Goal: Use online tool/utility: Utilize a website feature to perform a specific function

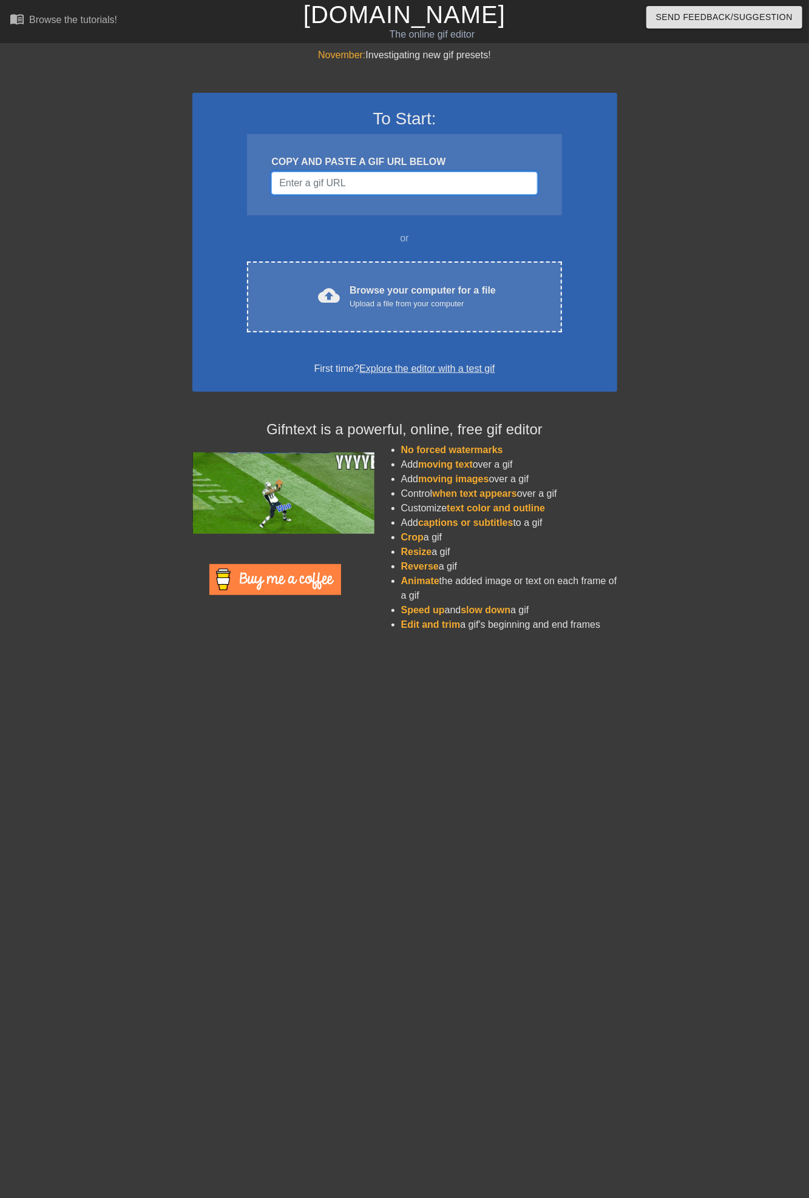
click at [423, 178] on input "Username" at bounding box center [404, 183] width 266 height 23
paste input "[URL][DOMAIN_NAME][PERSON_NAME]"
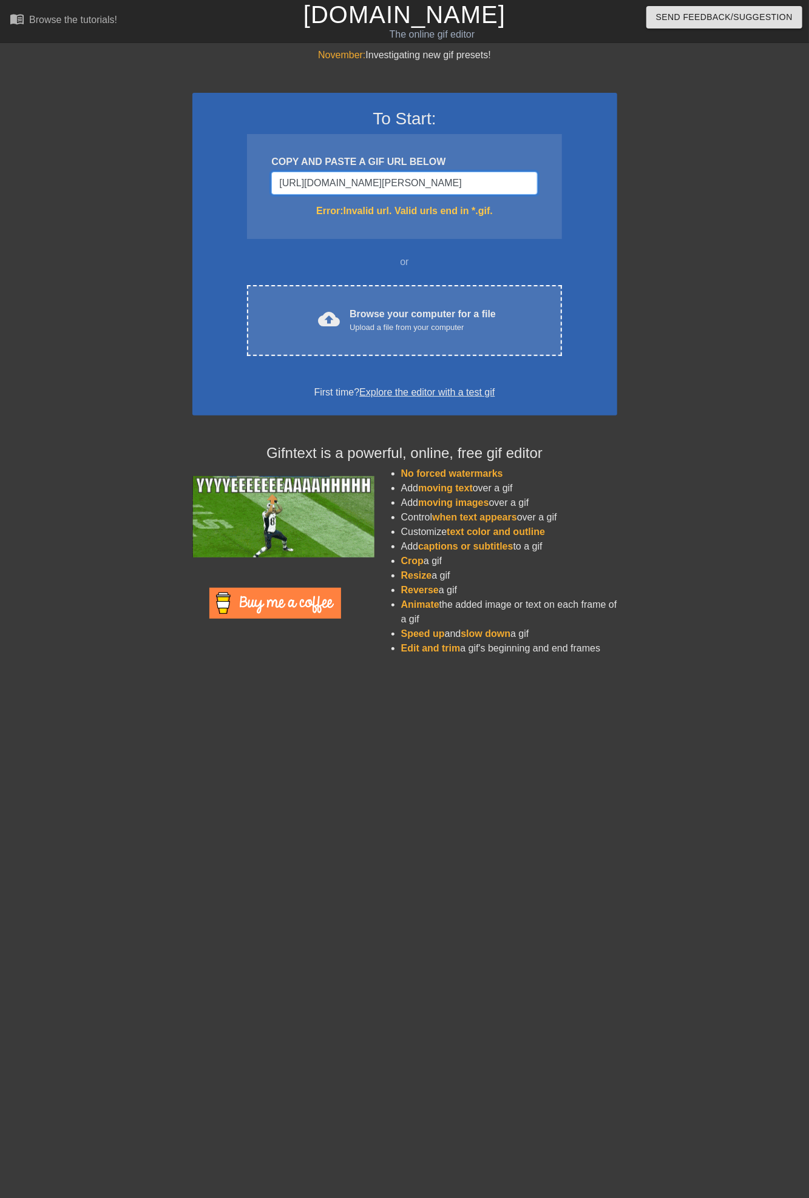
click at [402, 181] on input "[URL][DOMAIN_NAME][PERSON_NAME]" at bounding box center [404, 183] width 266 height 23
paste input "search/deep-stare-gifs"
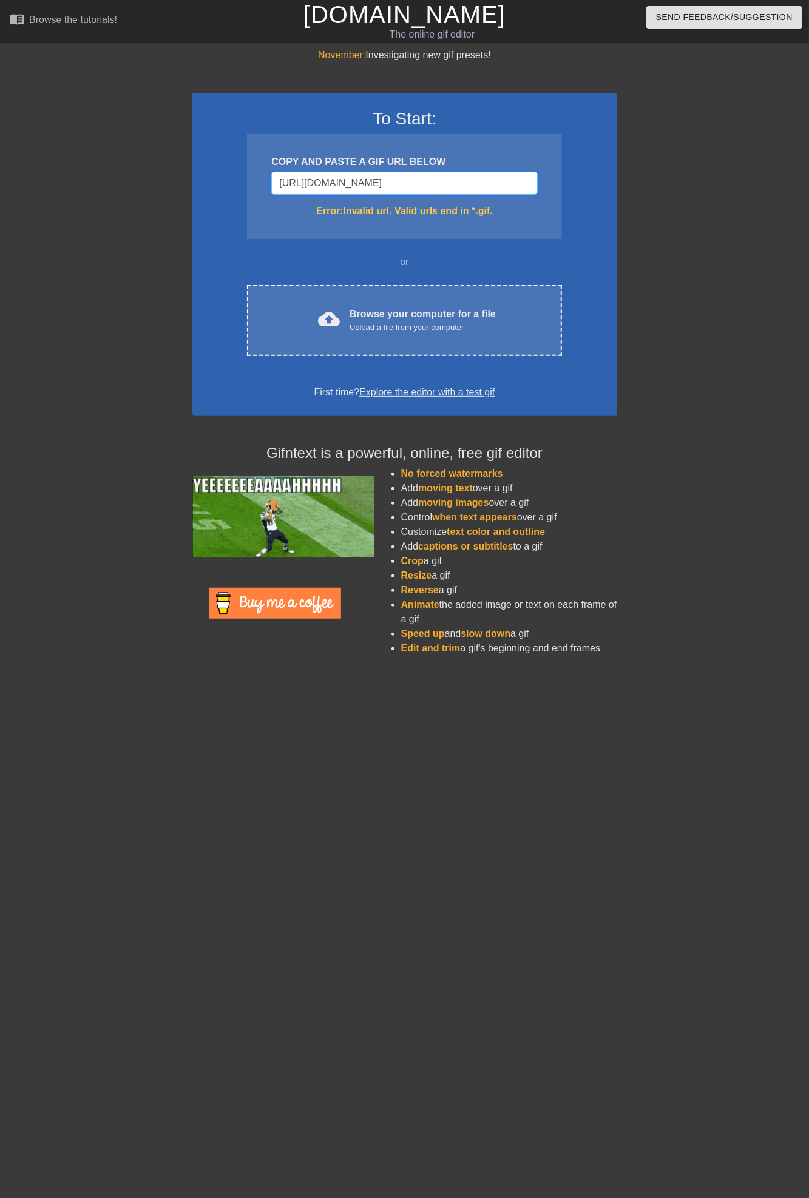
type input "[URL][DOMAIN_NAME]"
click at [328, 179] on input "[URL][DOMAIN_NAME]" at bounding box center [404, 183] width 266 height 23
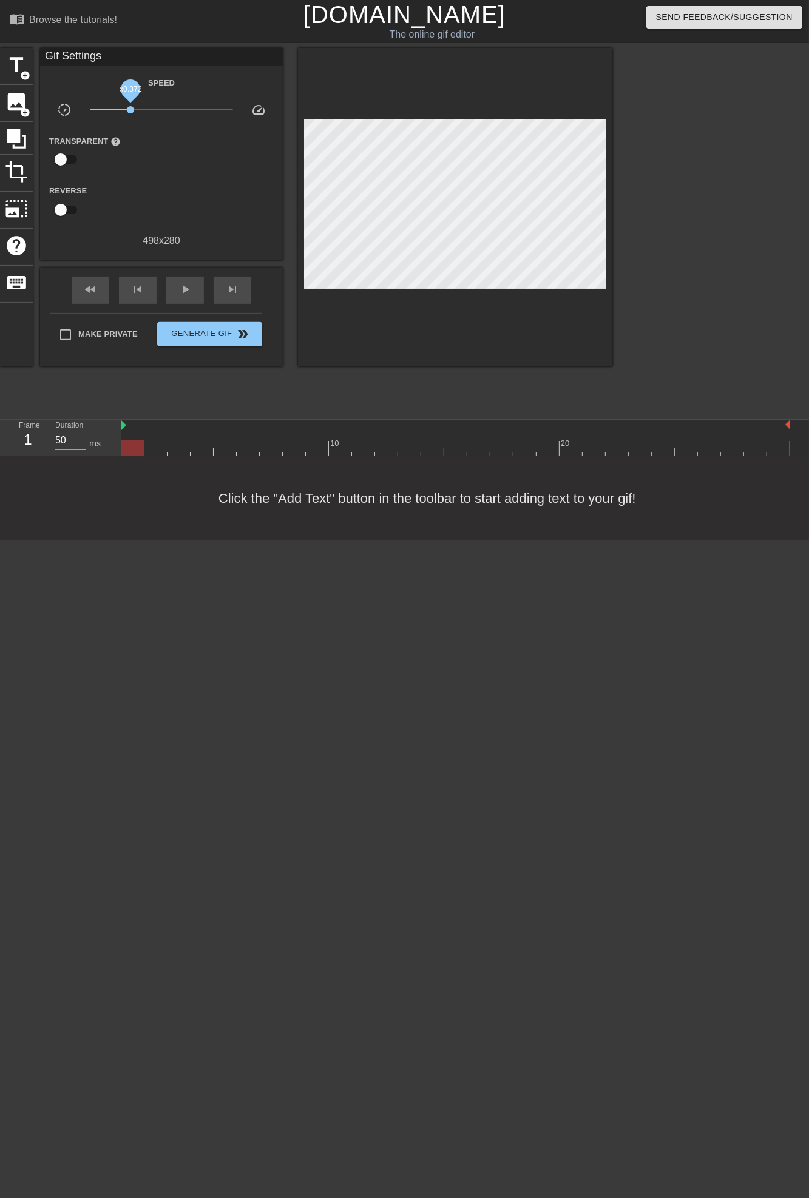
drag, startPoint x: 162, startPoint y: 108, endPoint x: 130, endPoint y: 108, distance: 31.5
click at [130, 108] on span "x0.372" at bounding box center [130, 109] width 7 height 7
click at [171, 283] on div "play_arrow" at bounding box center [185, 290] width 38 height 27
click at [19, 64] on span "title" at bounding box center [16, 64] width 23 height 23
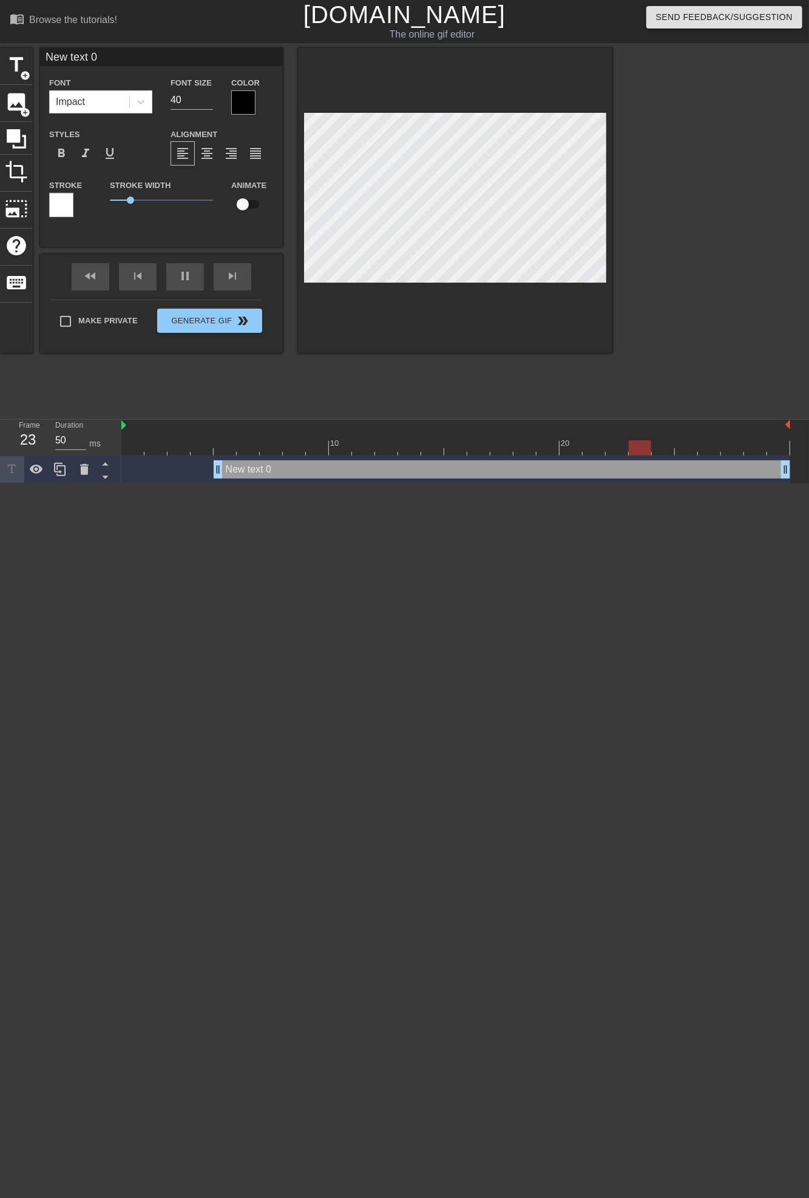
scroll to position [2, 2]
type input "T"
type textarea "T"
type input "Th"
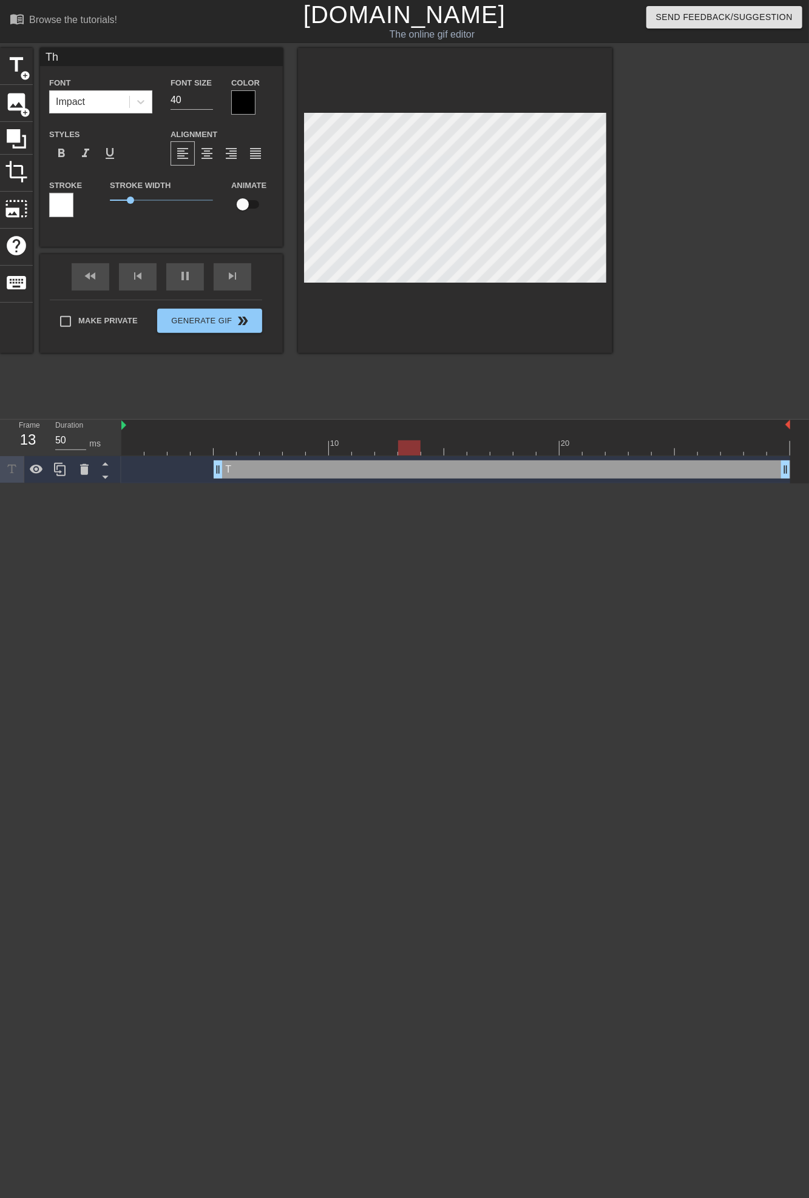
type textarea "Th"
type input "Thi"
type textarea "Thi"
type input "This"
type textarea "This"
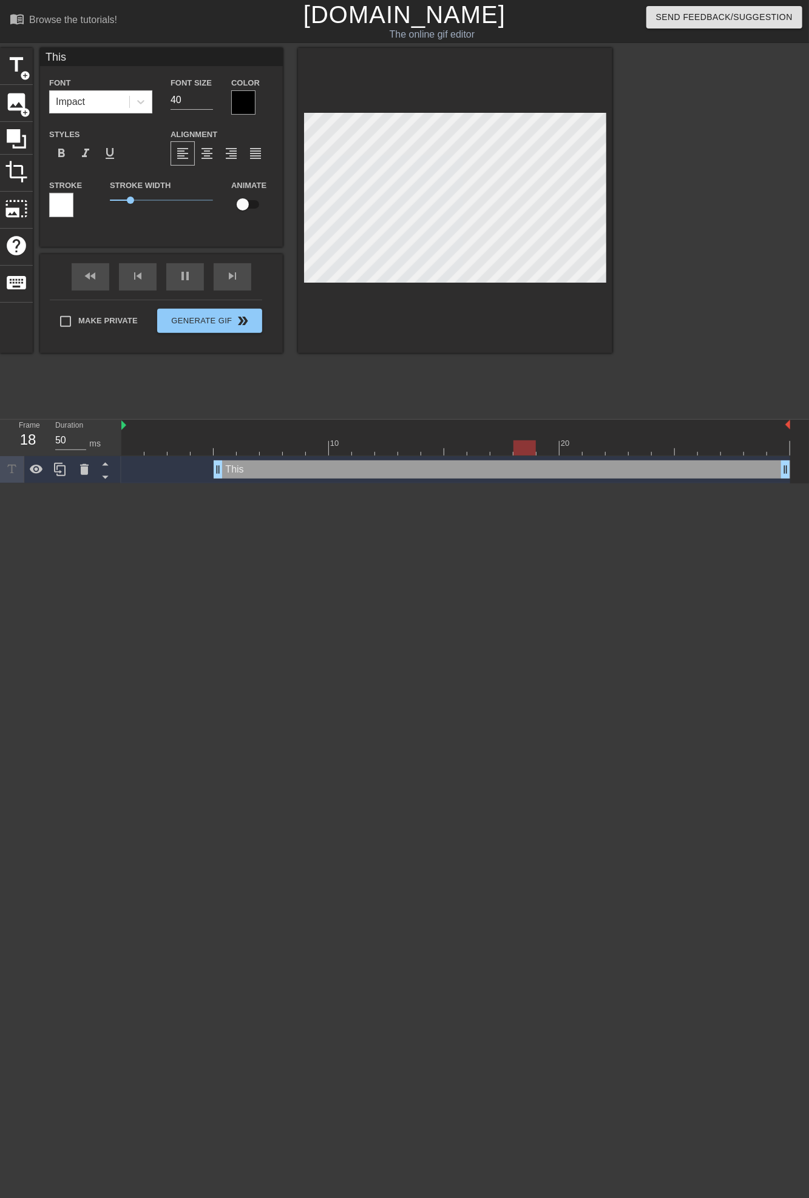
type input "This"
type textarea "This"
type input "This c"
type textarea "This c"
type input "This co"
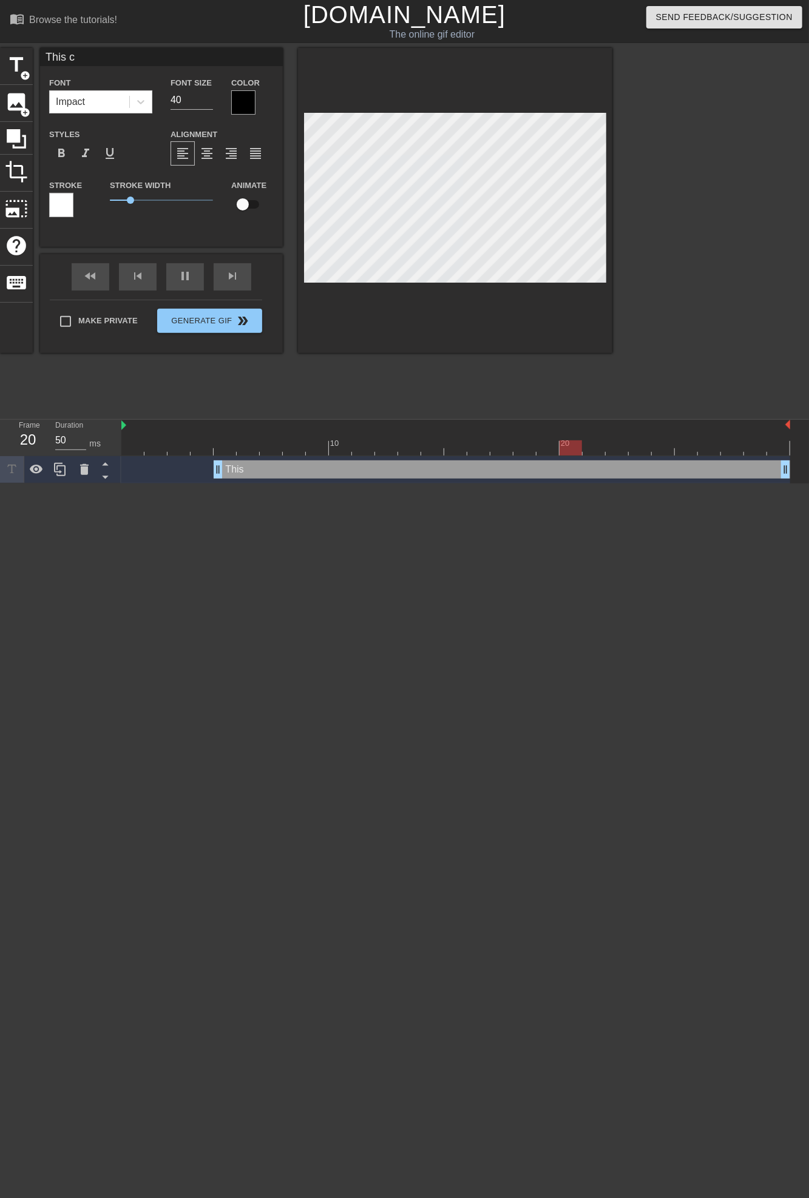
type textarea "This co"
type input "This cou"
type textarea "This cou"
type input "This coul"
type textarea "This coul"
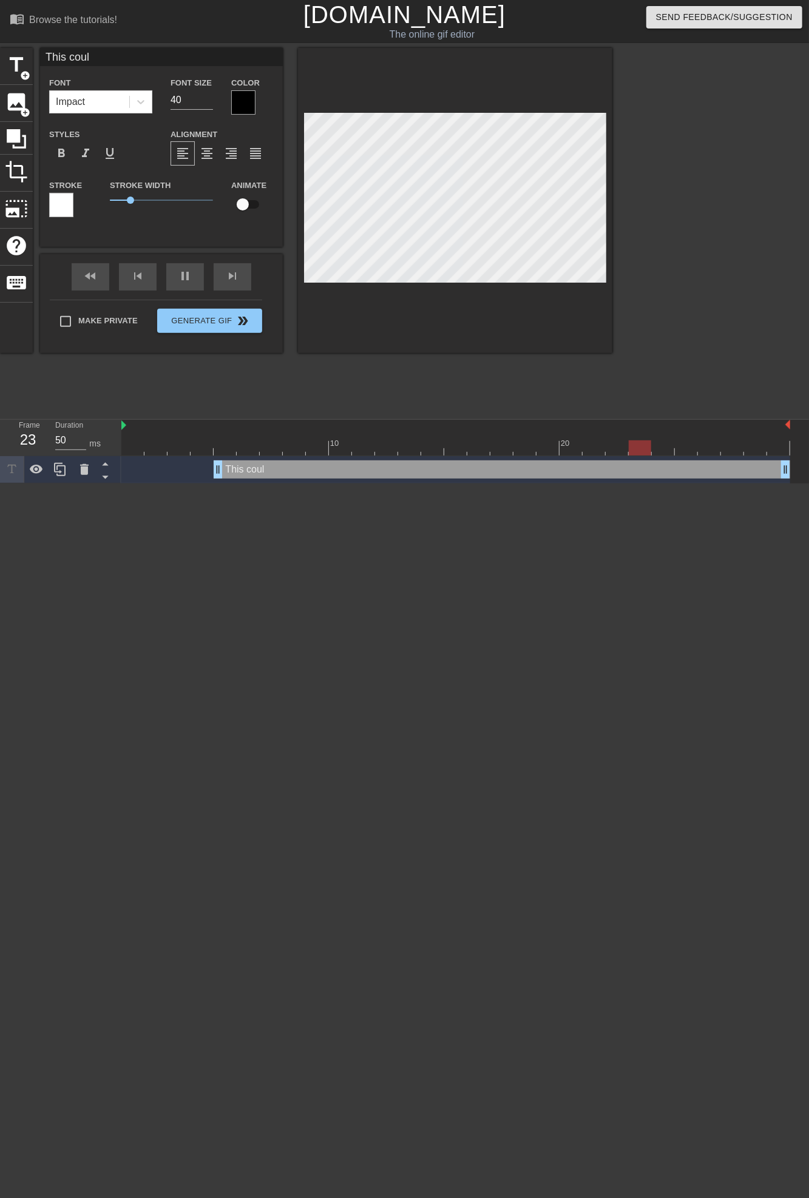
type input "This could"
type textarea "This could"
type input "This could"
type textarea "This could"
type input "This could h"
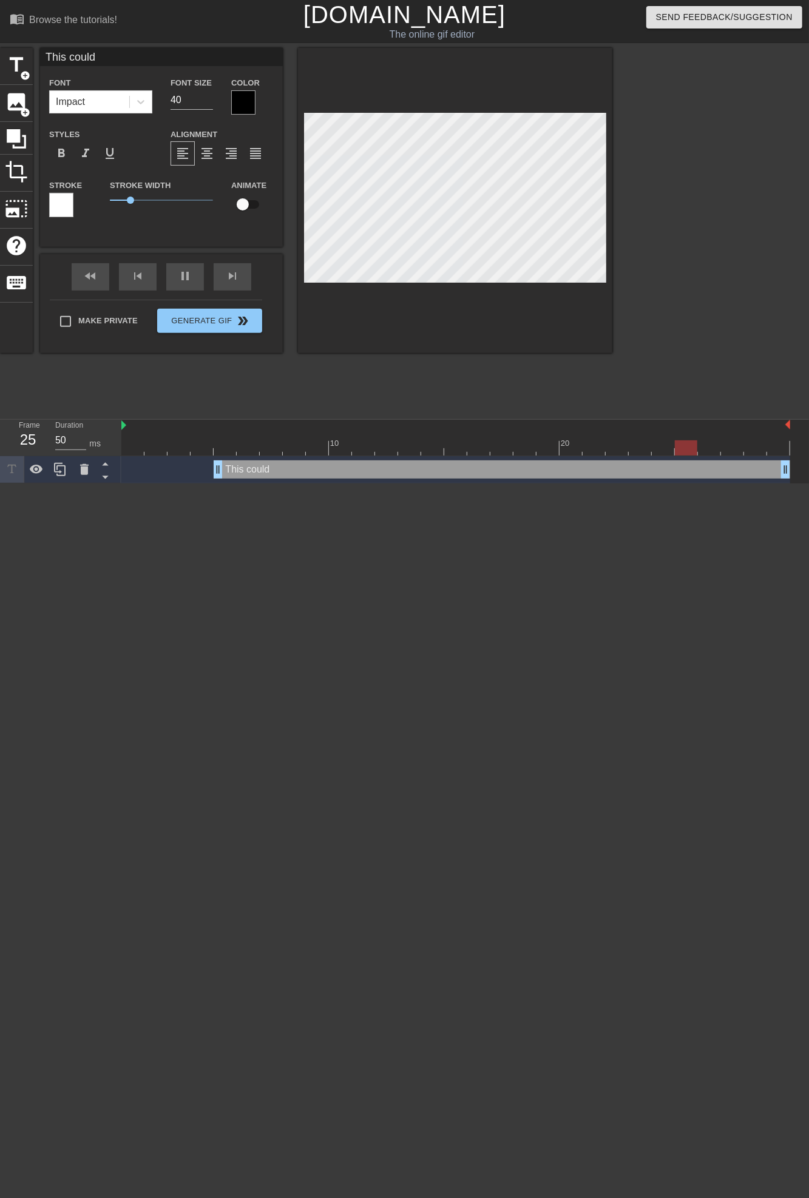
type textarea "This could h"
type input "This could ha"
type textarea "This could ha"
type input "This could hav"
type textarea "This could hav"
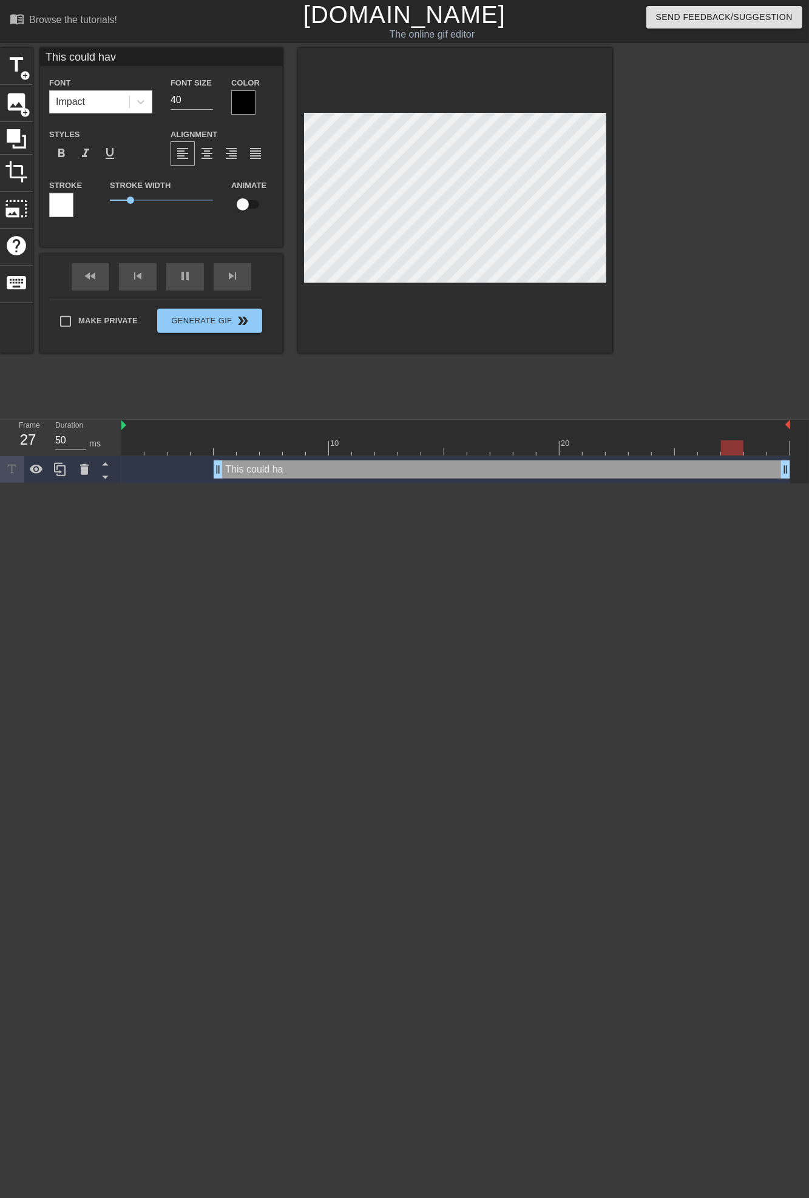
type input "This could have"
type textarea "This could have"
type input "This could have"
type textarea "This could have"
type input "This could have b"
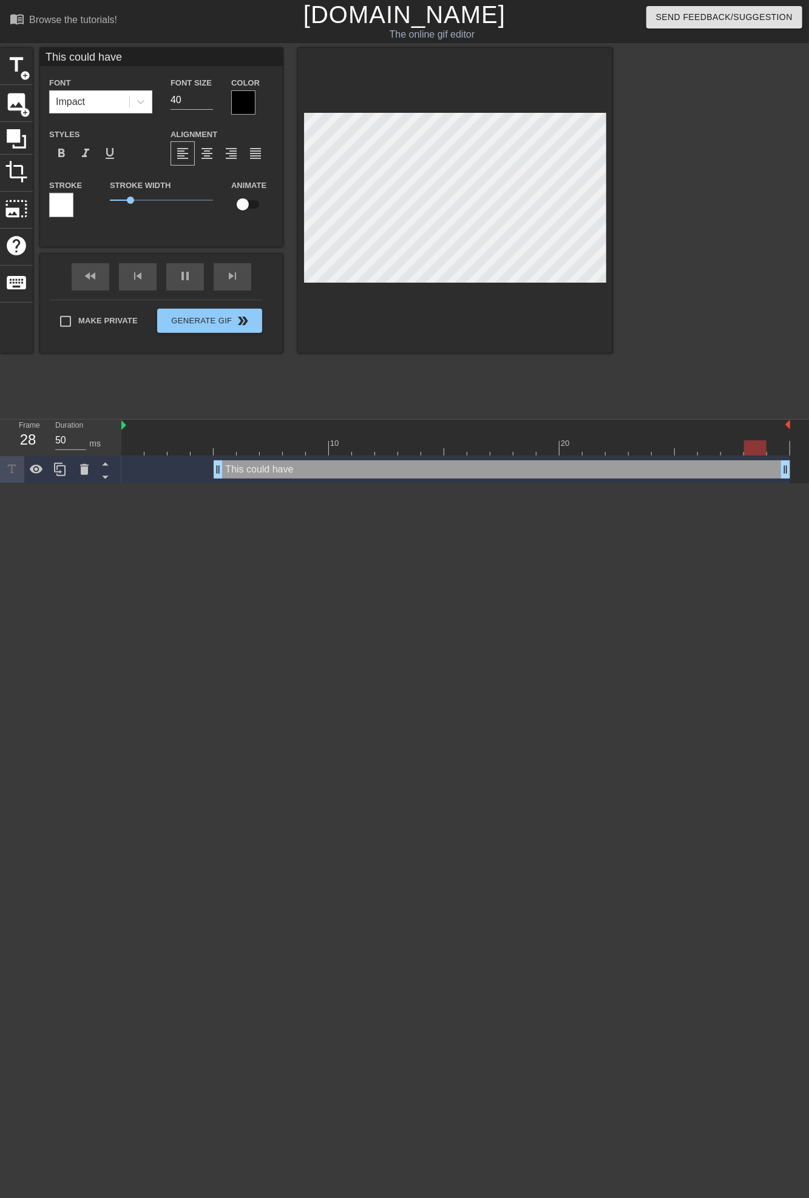
type textarea "This could have b"
type input "This could have be"
type textarea "This could have be"
type input "This could have bee"
type textarea "This could have bee"
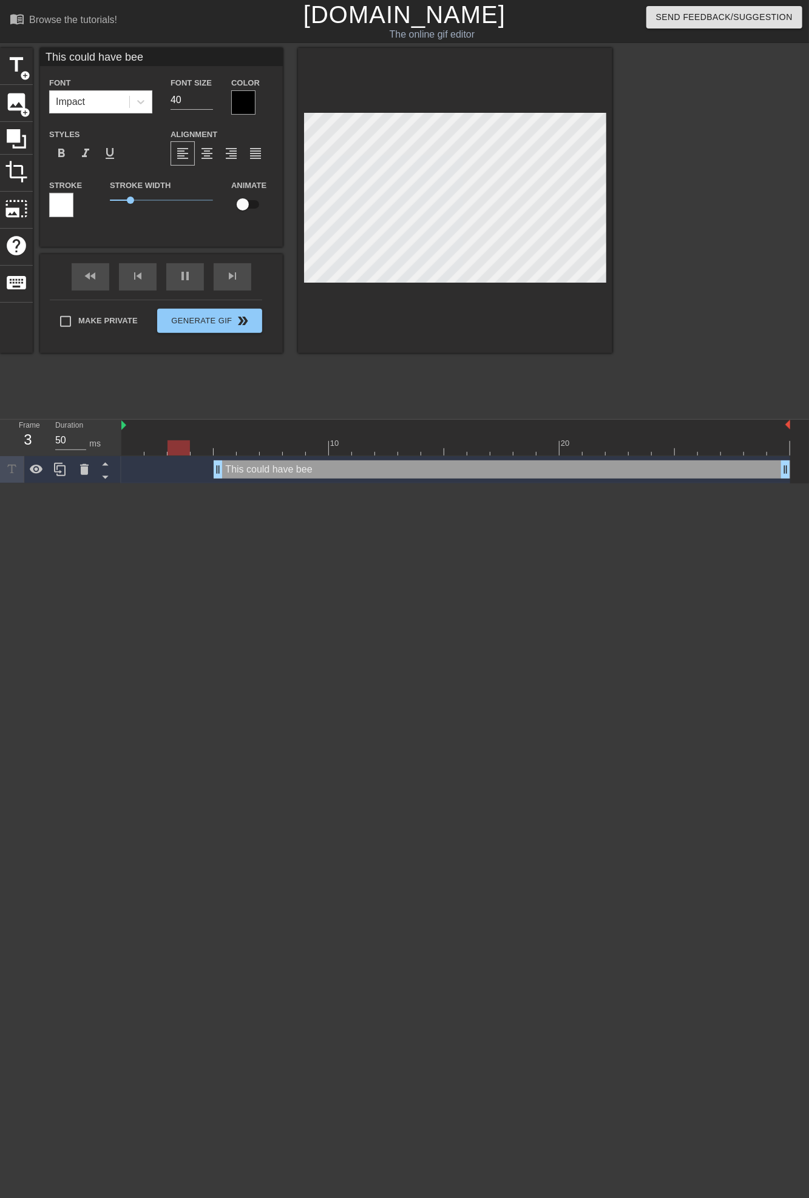
type input "This could have been"
type textarea "This could have been"
type input "This could have been"
type textarea "This could have been"
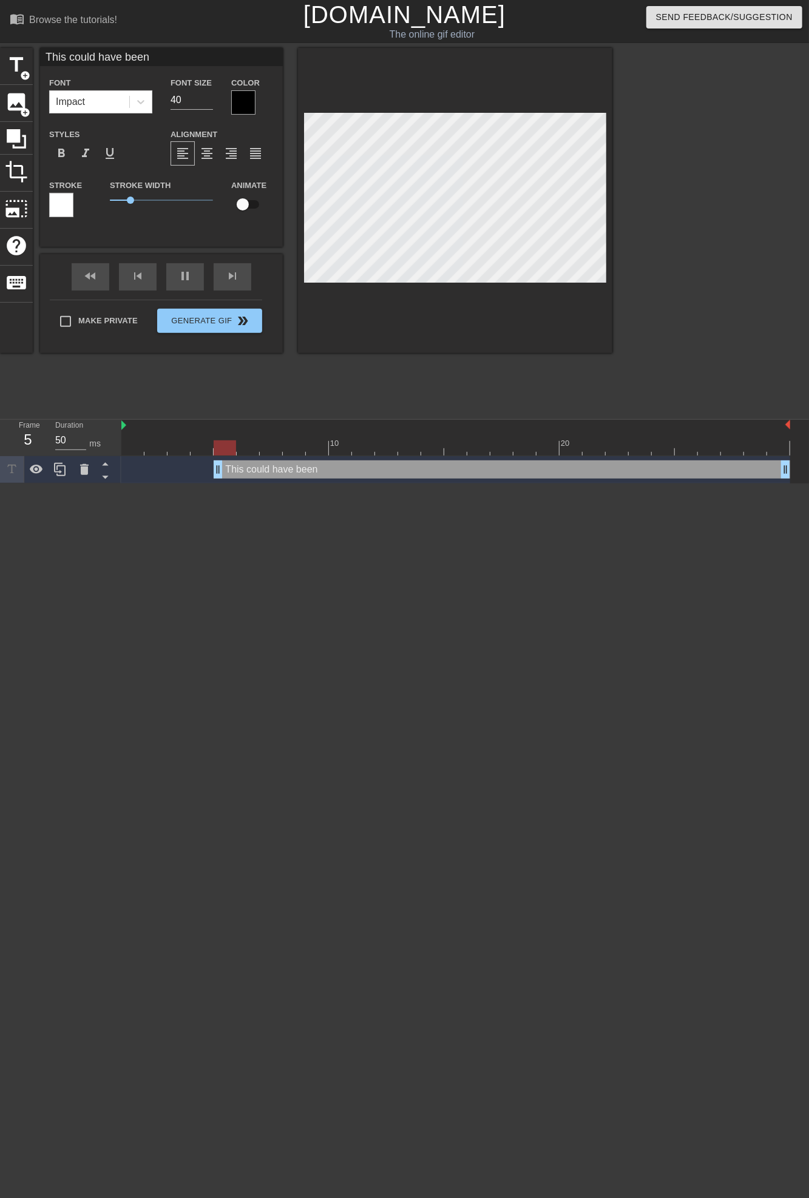
type input "This could have been a"
type textarea "This could have been a"
type input "This could have been an"
type textarea "This could have been an"
type input "This could have been an"
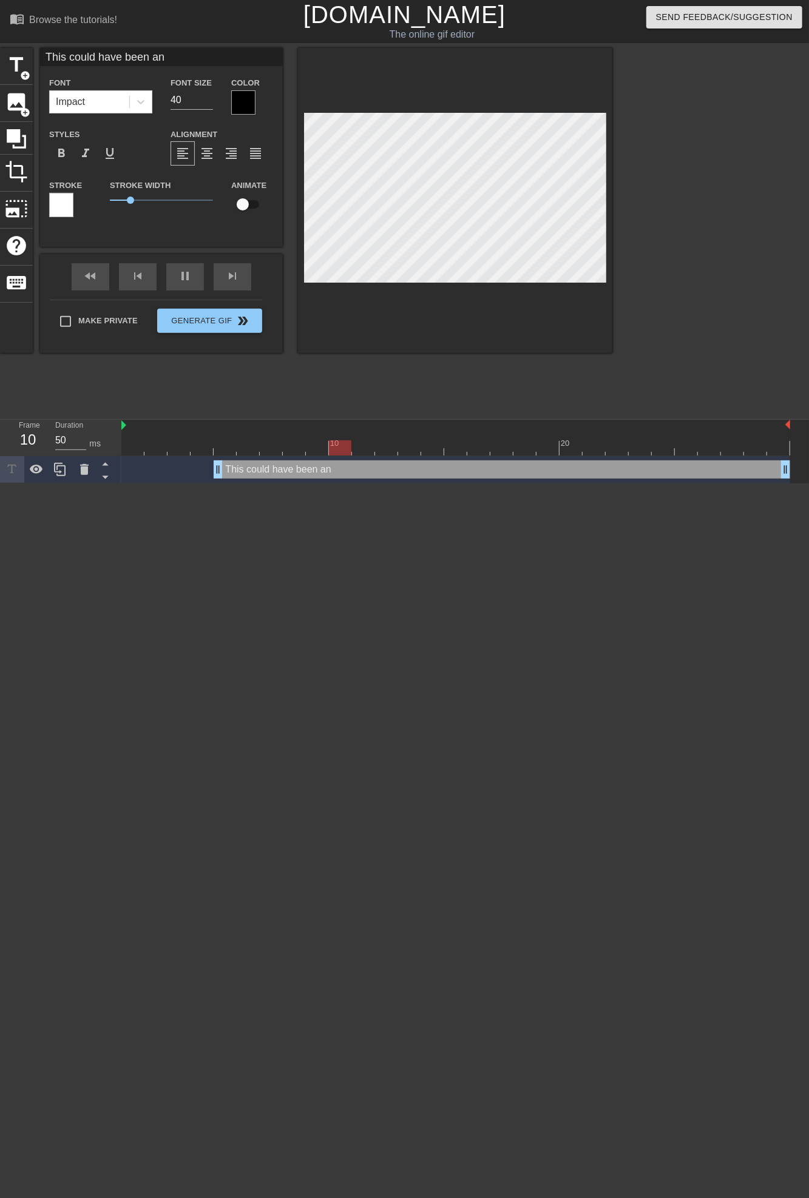
type textarea "This could have been an"
type input "This could have been an e"
type textarea "This could have been an e"
type input "This could have been an em"
type textarea "This could have been an em"
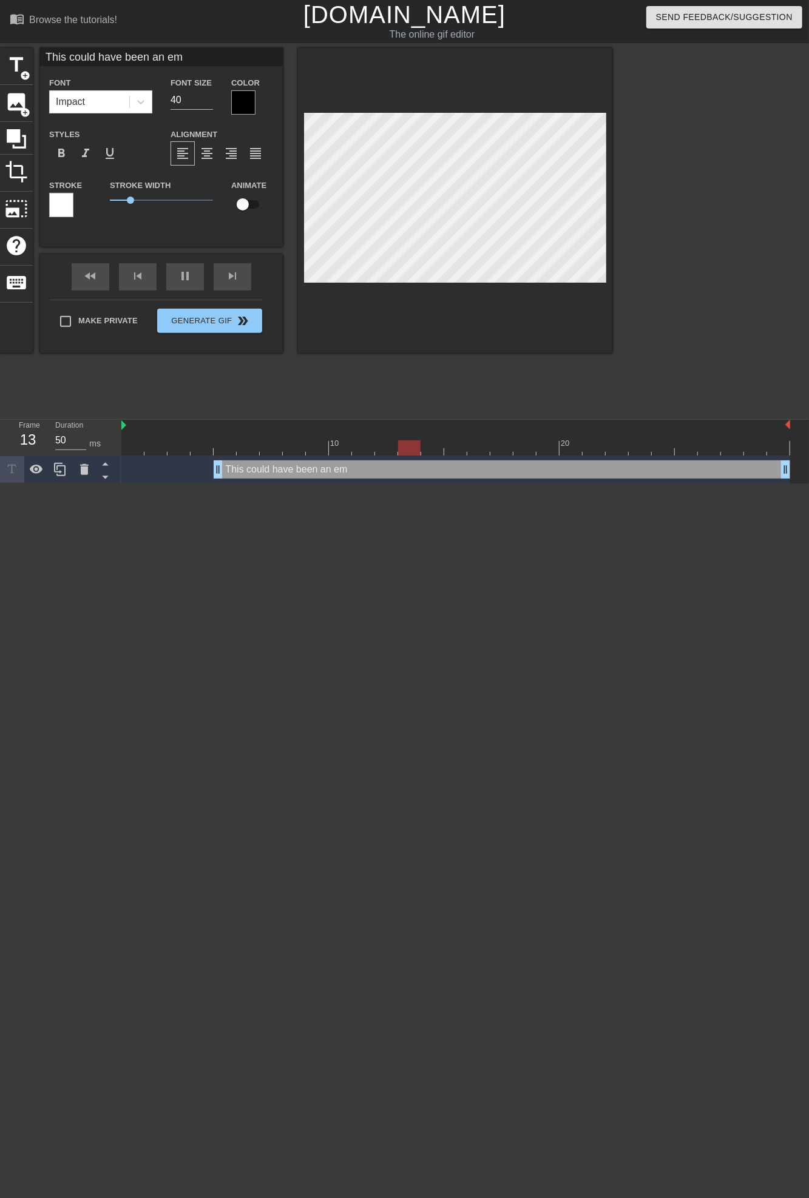
scroll to position [2, 8]
type input "This could have been an ema"
type textarea "This could have been an ema"
type input "This could have been an emai"
type textarea "This could have been an emai"
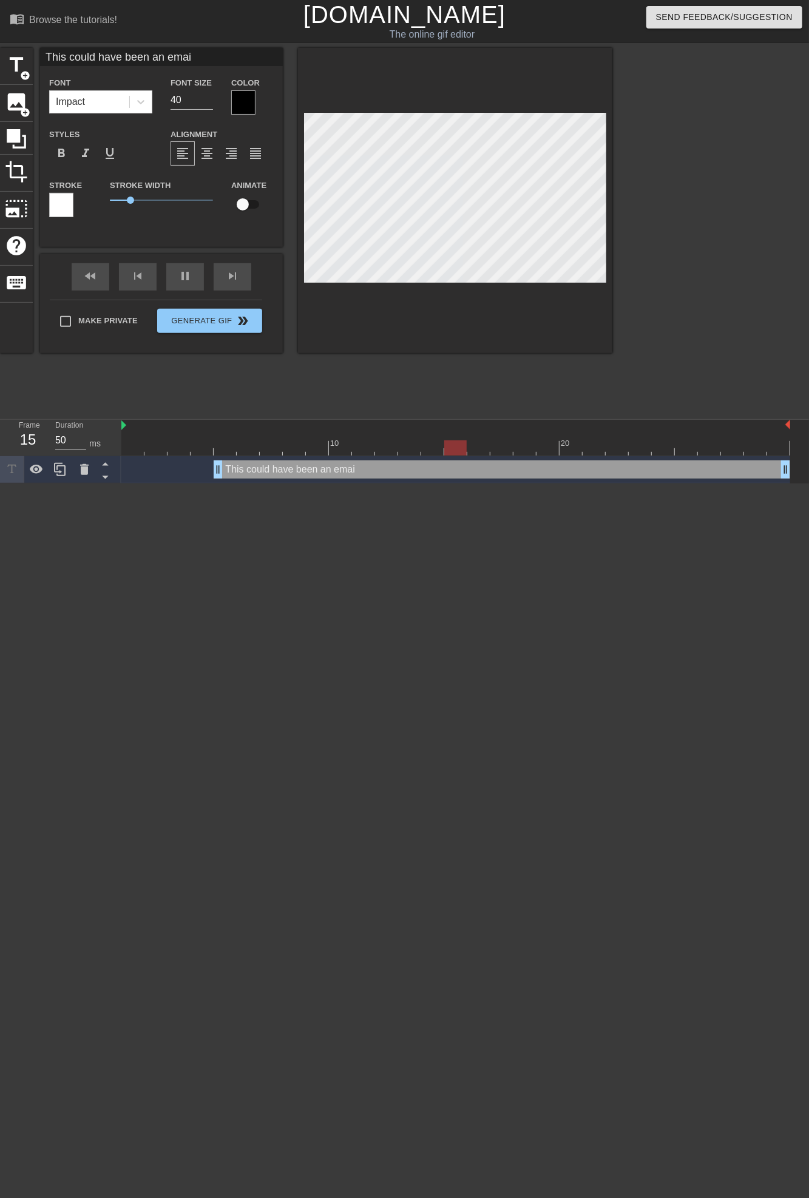
type input "This could have been an email"
type textarea "This could have been an email"
click at [180, 93] on input "40" at bounding box center [191, 99] width 42 height 19
click at [207, 103] on input "39" at bounding box center [191, 99] width 42 height 19
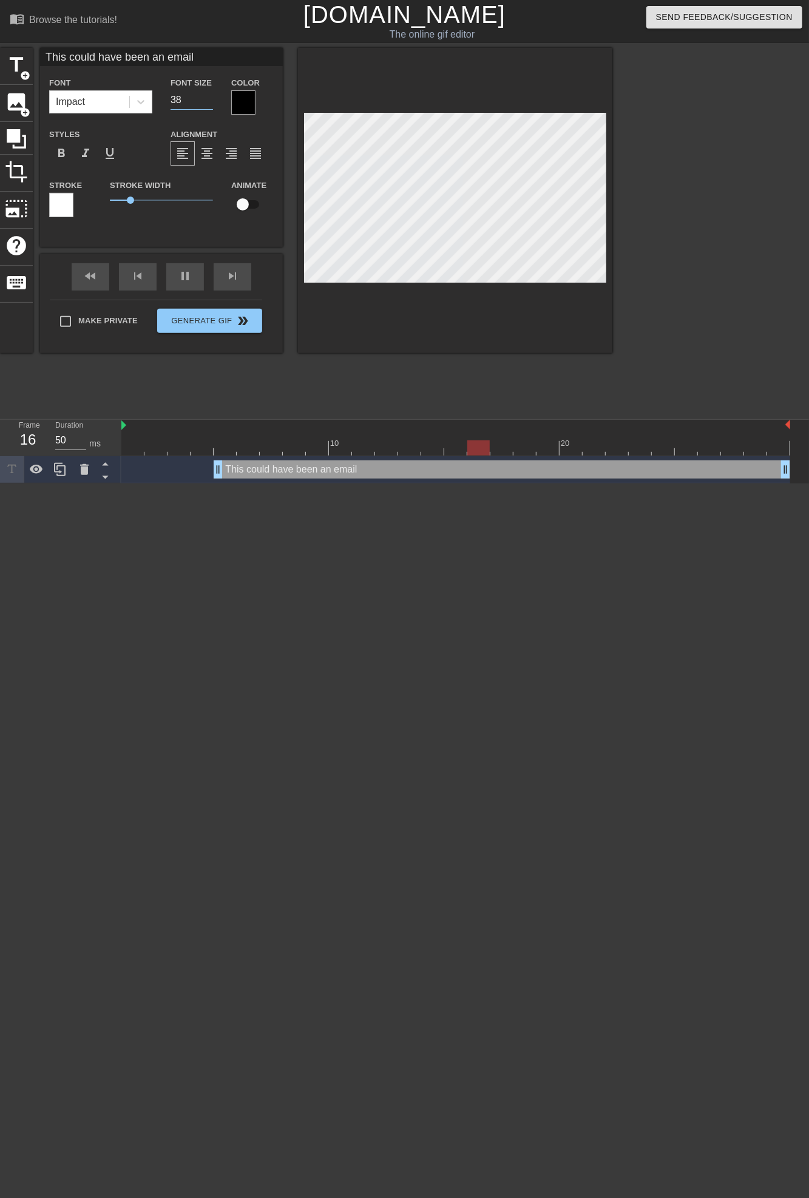
click at [208, 103] on input "38" at bounding box center [191, 99] width 42 height 19
click at [208, 103] on input "37" at bounding box center [191, 99] width 42 height 19
click at [208, 103] on input "36" at bounding box center [191, 99] width 42 height 19
type input "35"
click at [208, 103] on input "35" at bounding box center [191, 99] width 42 height 19
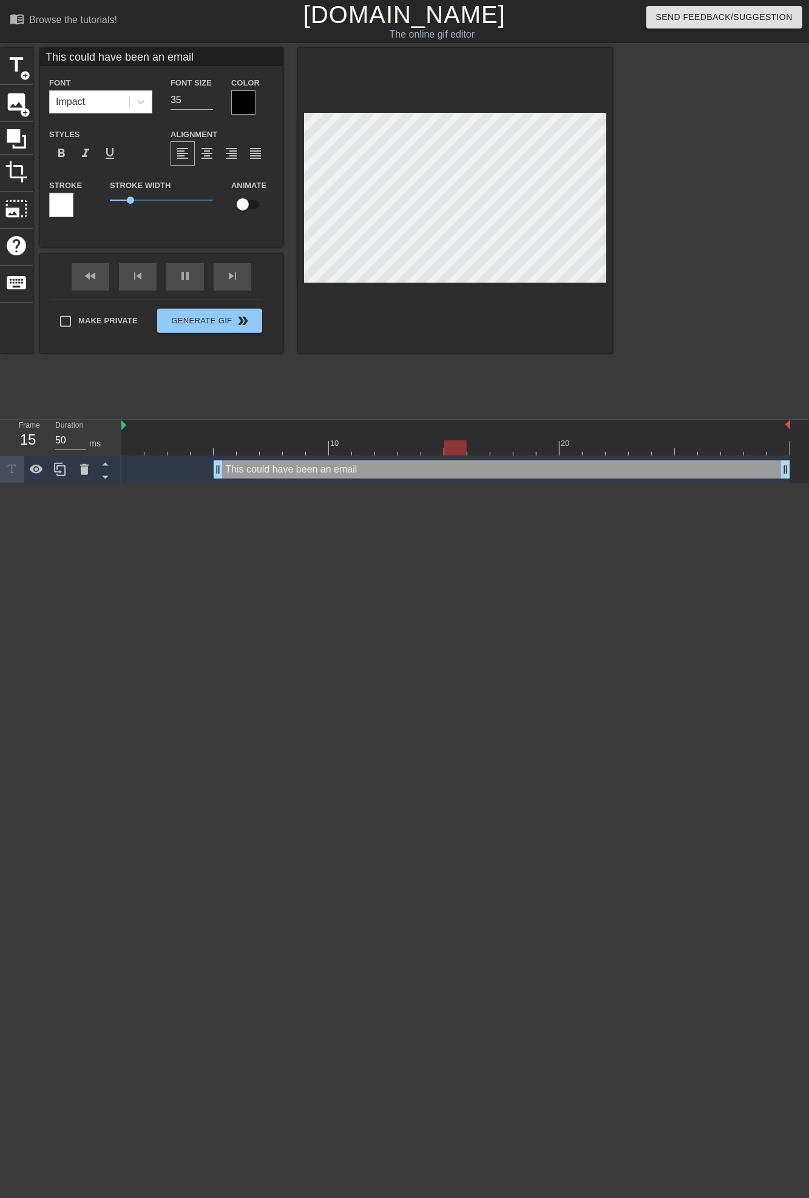
click at [700, 281] on div at bounding box center [718, 230] width 182 height 364
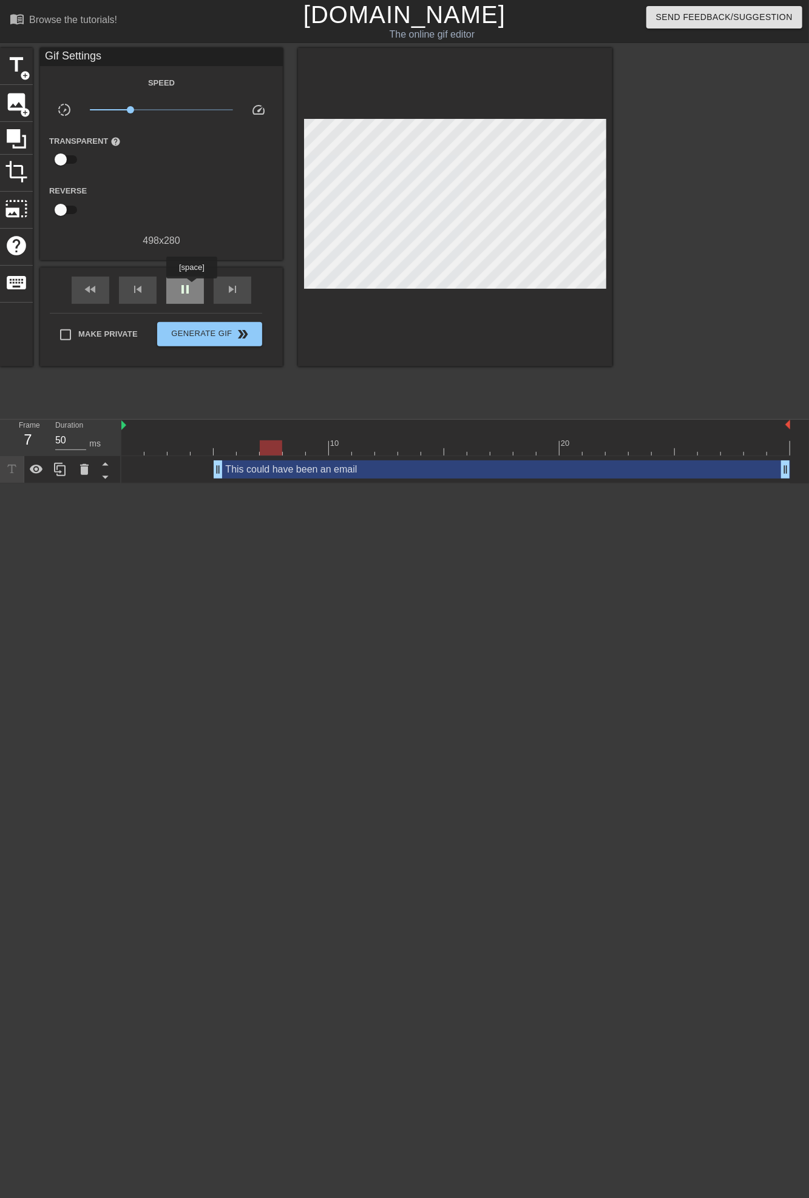
click at [191, 287] on span "pause" at bounding box center [185, 289] width 15 height 15
drag, startPoint x: 217, startPoint y: 473, endPoint x: 133, endPoint y: 476, distance: 83.7
click at [172, 288] on div "play_arrow" at bounding box center [185, 290] width 38 height 27
click at [172, 288] on div "pause" at bounding box center [185, 290] width 38 height 27
click at [183, 332] on span "Generate Gif double_arrow" at bounding box center [209, 334] width 95 height 15
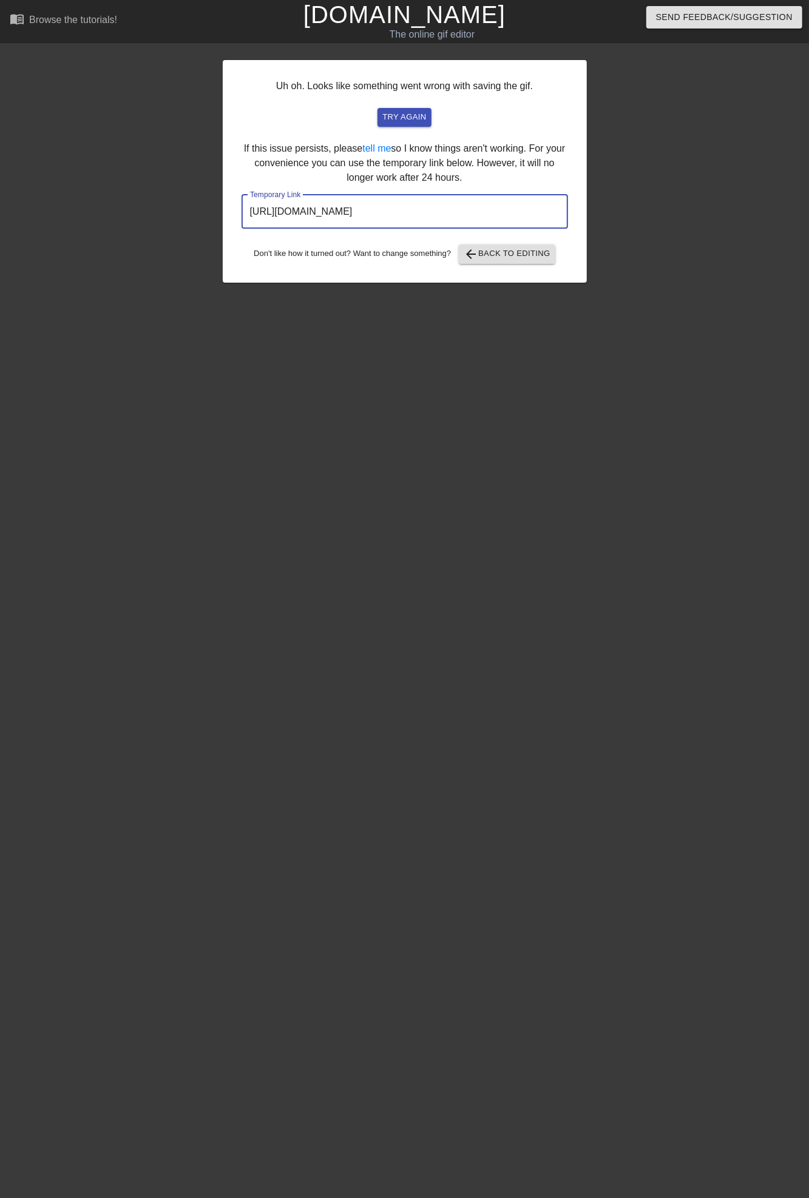
click at [442, 211] on input "[URL][DOMAIN_NAME]" at bounding box center [404, 212] width 326 height 34
